Goal: Navigation & Orientation: Find specific page/section

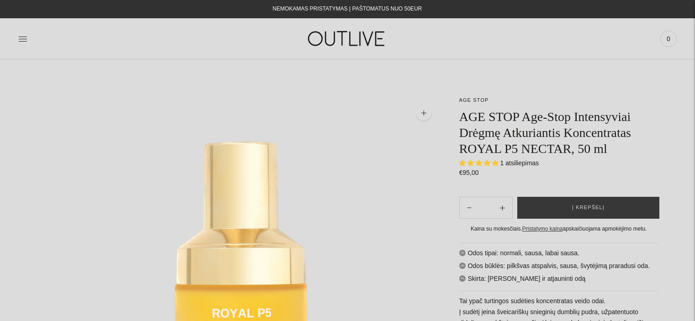
select select "**********"
click at [464, 101] on link "AGE STOP" at bounding box center [474, 99] width 30 height 5
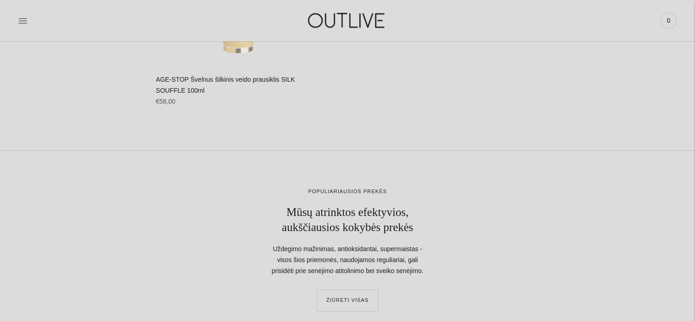
scroll to position [1005, 0]
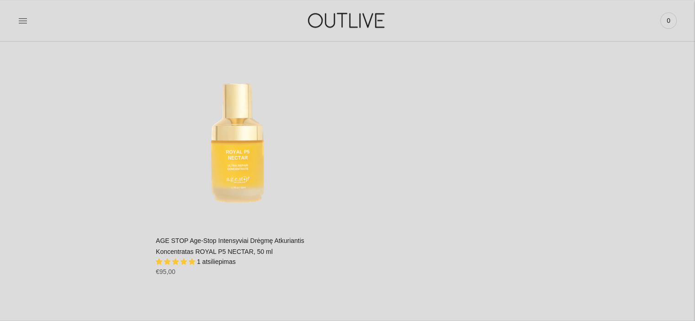
scroll to position [868, 0]
